Goal: Task Accomplishment & Management: Manage account settings

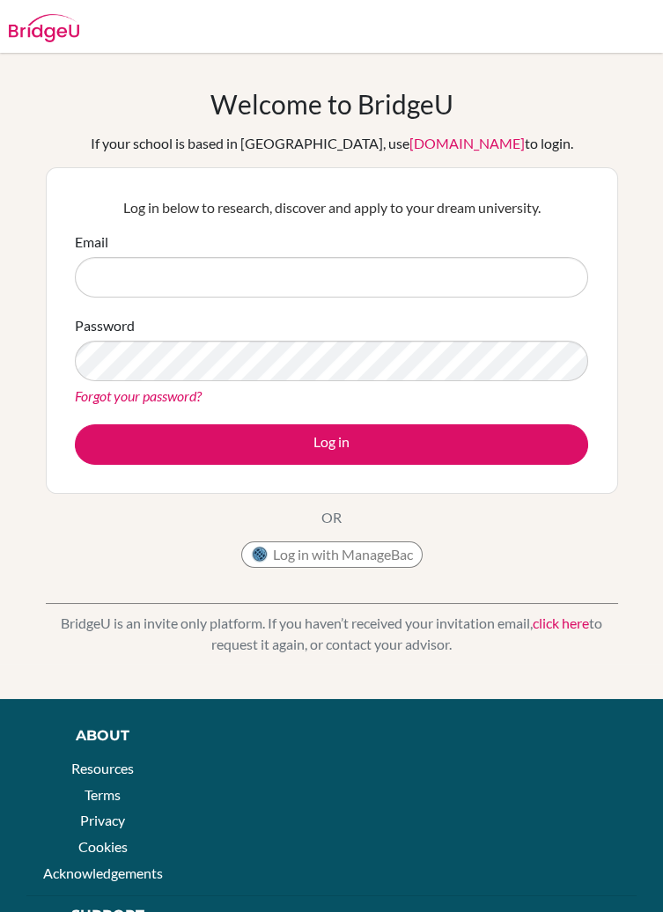
type input "[EMAIL_ADDRESS][DOMAIN_NAME]"
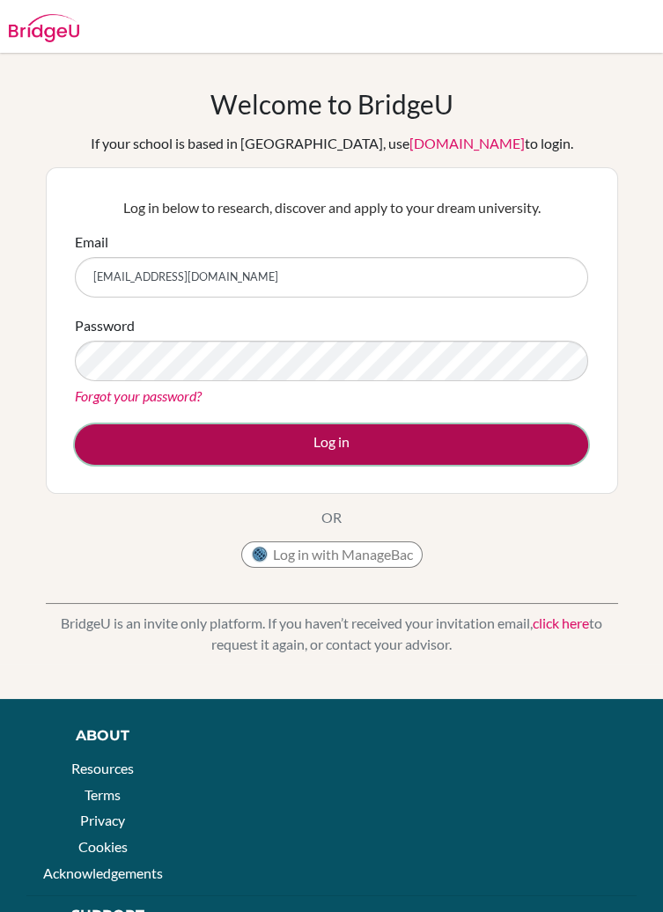
click at [254, 448] on button "Log in" at bounding box center [331, 444] width 513 height 41
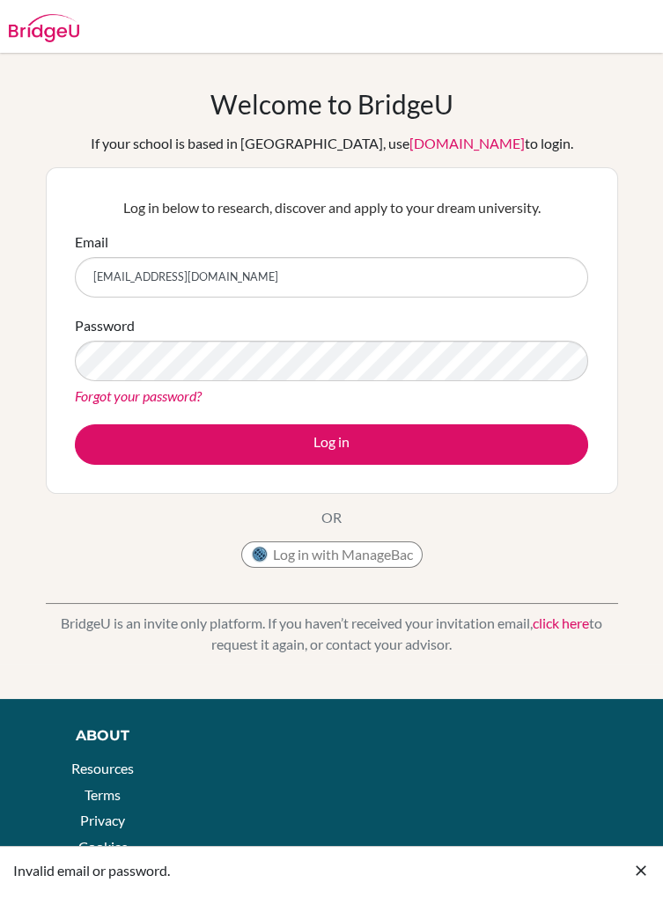
click at [498, 271] on input "[EMAIL_ADDRESS][DOMAIN_NAME]" at bounding box center [331, 277] width 513 height 41
click at [506, 271] on input "[EMAIL_ADDRESS][DOMAIN_NAME]" at bounding box center [331, 277] width 513 height 41
type input "Johnclintonkora"
type input "johnclinton.korankye@icsghana.info"
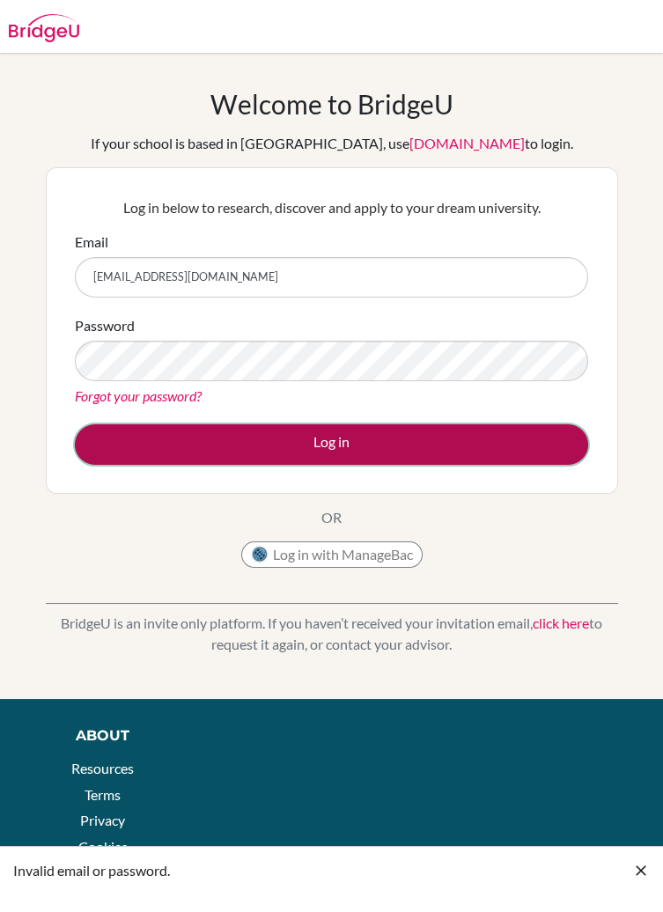
click at [278, 439] on button "Log in" at bounding box center [331, 444] width 513 height 41
